Goal: Transaction & Acquisition: Purchase product/service

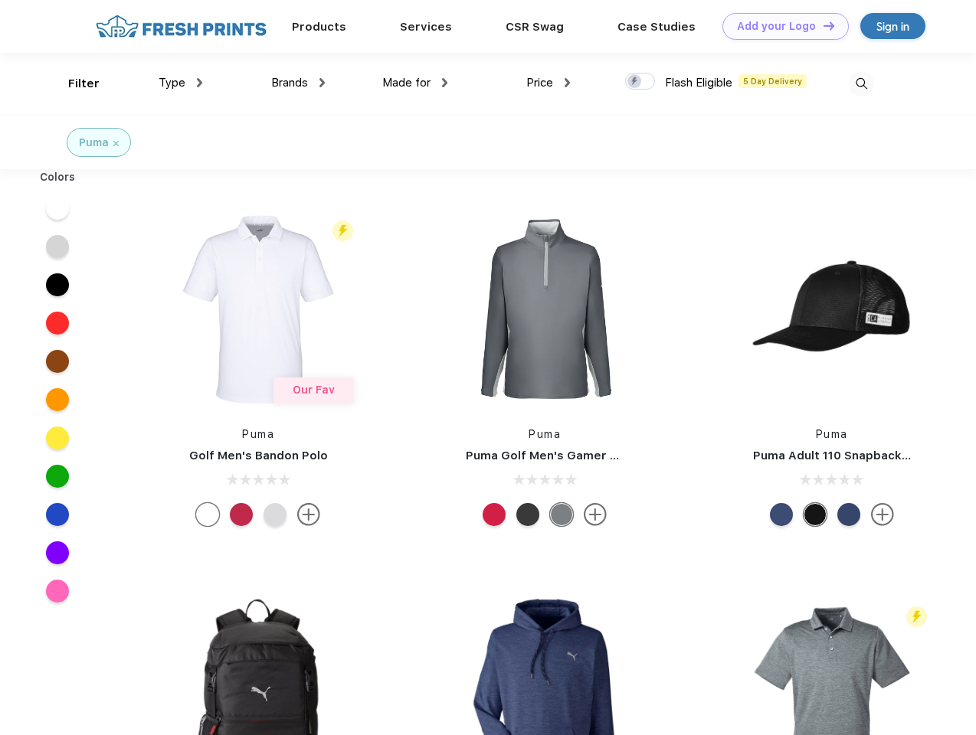
click at [779, 26] on link "Add your Logo Design Tool" at bounding box center [785, 26] width 126 height 27
click at [0, 0] on div "Design Tool" at bounding box center [0, 0] width 0 height 0
click at [822, 25] on link "Add your Logo Design Tool" at bounding box center [785, 26] width 126 height 27
click at [74, 83] on div "Filter" at bounding box center [83, 84] width 31 height 18
click at [181, 83] on span "Type" at bounding box center [172, 83] width 27 height 14
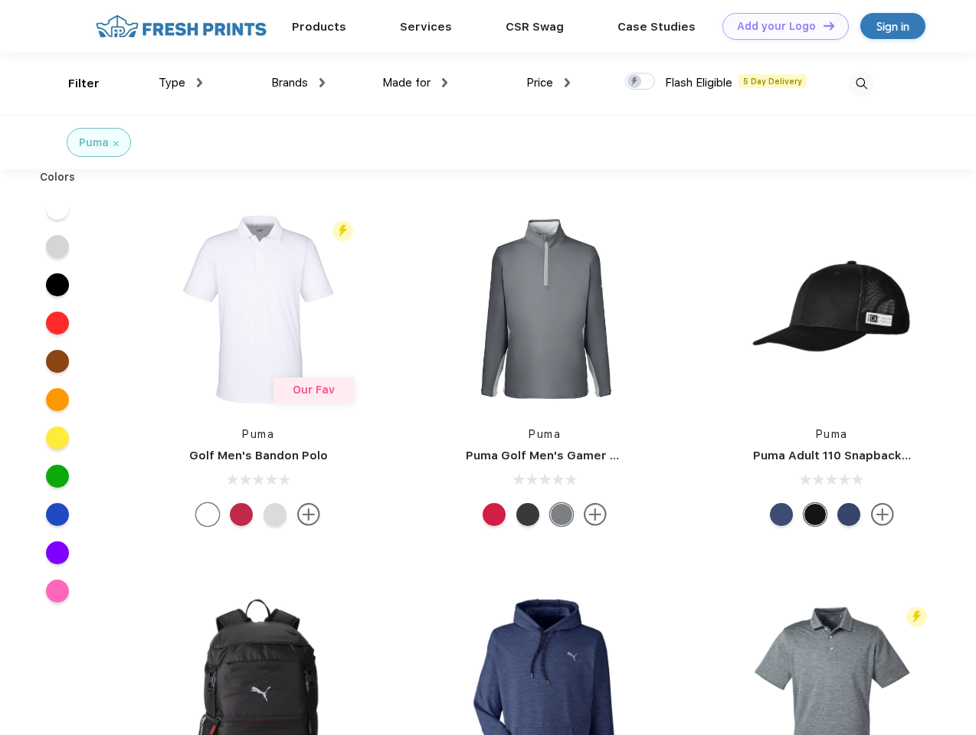
click at [298, 83] on span "Brands" at bounding box center [289, 83] width 37 height 14
click at [415, 83] on span "Made for" at bounding box center [406, 83] width 48 height 14
click at [548, 83] on span "Price" at bounding box center [539, 83] width 27 height 14
click at [640, 82] on div at bounding box center [640, 81] width 30 height 17
click at [635, 82] on input "checkbox" at bounding box center [630, 77] width 10 height 10
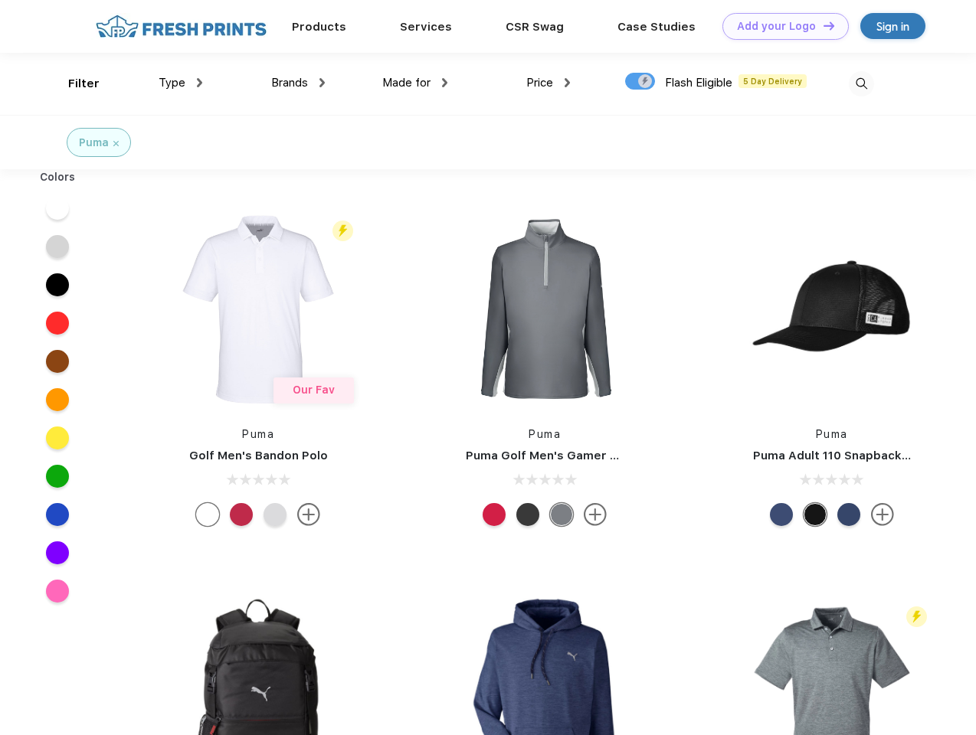
click at [861, 83] on img at bounding box center [860, 83] width 25 height 25
